Goal: Download file/media

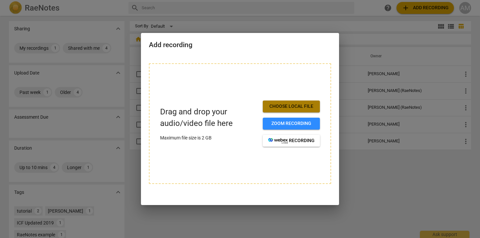
click at [269, 109] on span "Choose local file" at bounding box center [291, 106] width 47 height 7
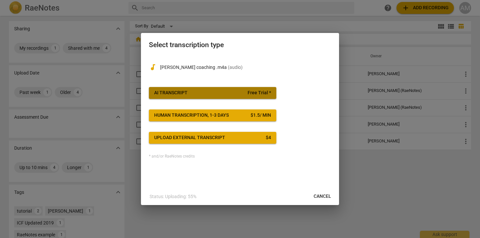
click at [187, 92] on div "AI Transcript" at bounding box center [170, 93] width 33 height 7
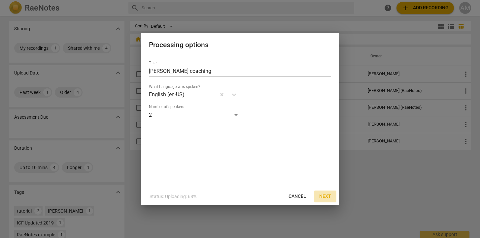
click at [327, 194] on span "Next" at bounding box center [325, 196] width 12 height 7
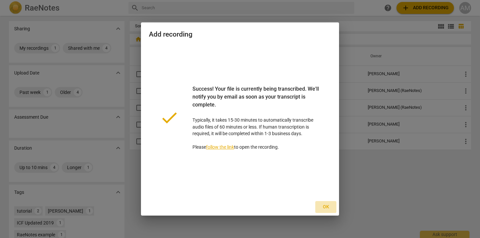
click at [328, 205] on span "Ok" at bounding box center [325, 207] width 11 height 7
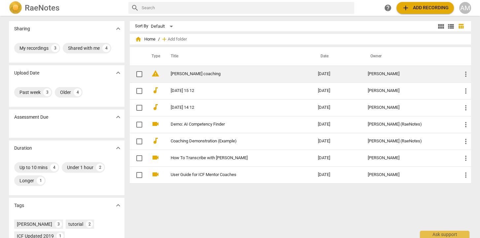
click at [195, 73] on link "[PERSON_NAME] coaching" at bounding box center [232, 74] width 123 height 5
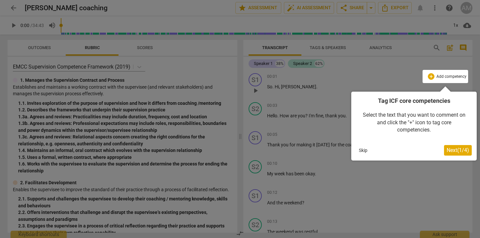
click at [454, 152] on span "Next ( 1 / 4 )" at bounding box center [457, 150] width 22 height 6
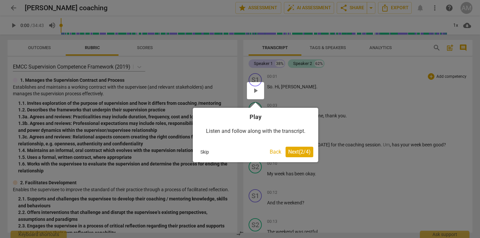
click at [203, 152] on button "Skip" at bounding box center [205, 152] width 14 height 10
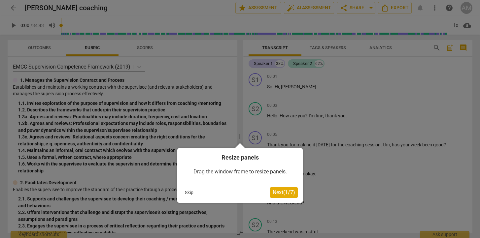
click at [193, 192] on button "Skip" at bounding box center [189, 193] width 14 height 10
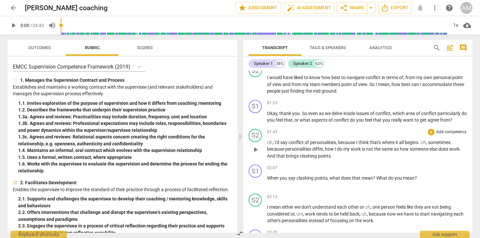
scroll to position [329, 0]
click at [398, 8] on span "Export" at bounding box center [395, 8] width 28 height 8
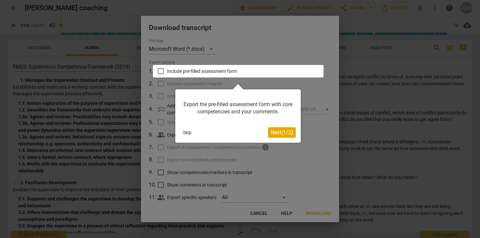
click at [191, 134] on button "Skip" at bounding box center [187, 133] width 14 height 10
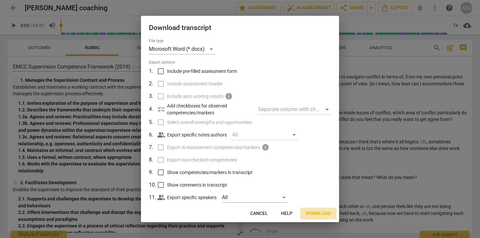
click at [319, 212] on span "Download" at bounding box center [318, 214] width 25 height 7
